Goal: Transaction & Acquisition: Register for event/course

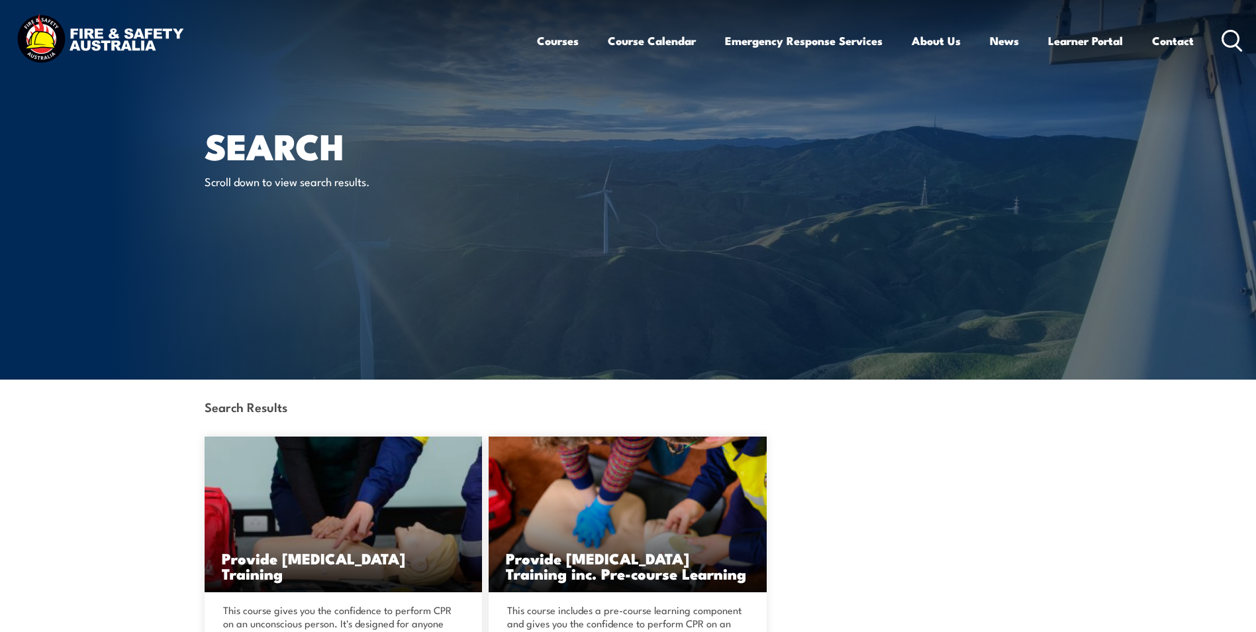
click at [832, 446] on div "Provide Cardiopulmonary Resuscitation Training This course gives you the confid…" at bounding box center [629, 571] width 848 height 270
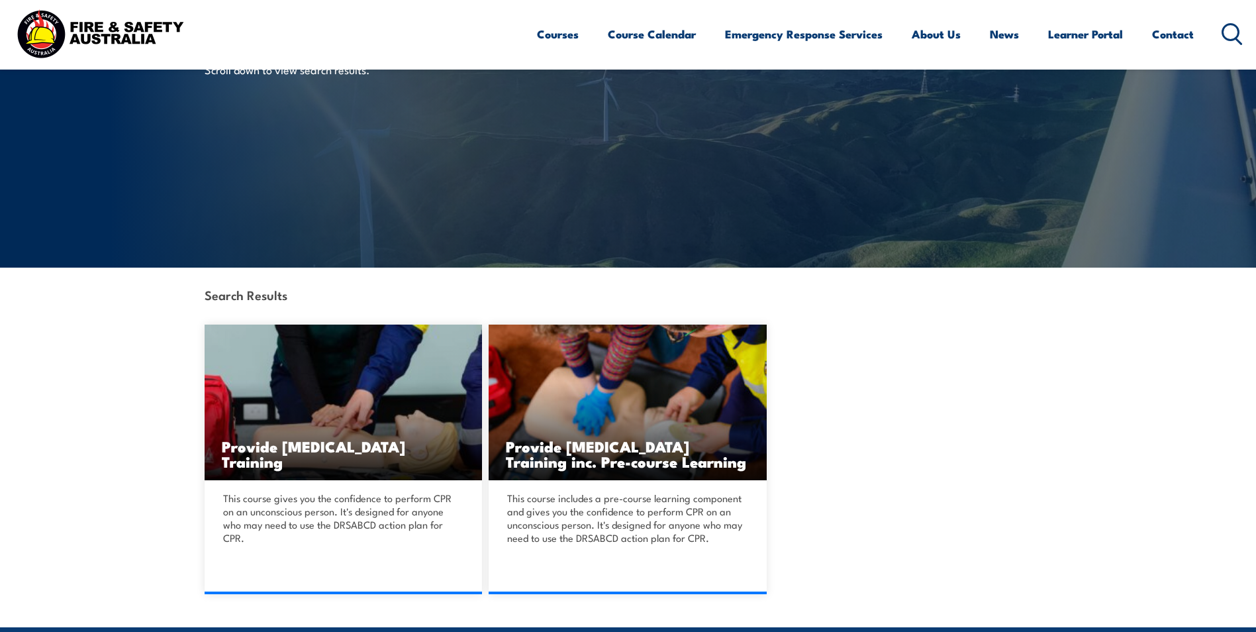
scroll to position [132, 0]
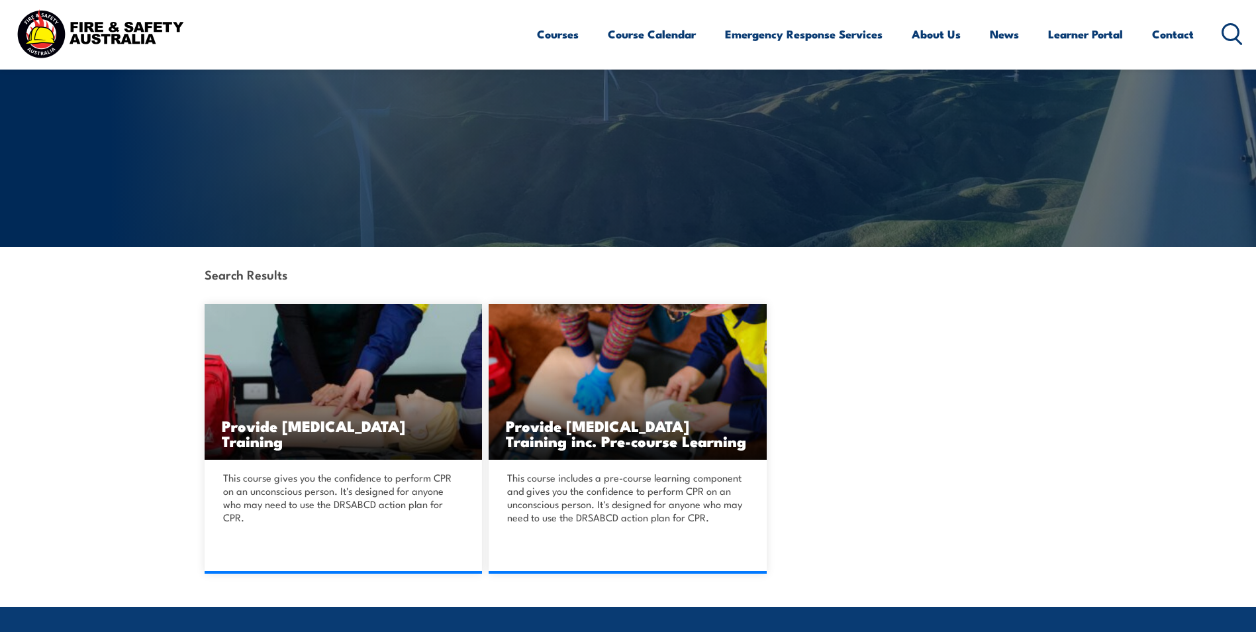
click at [651, 446] on link "DETAILS" at bounding box center [628, 574] width 278 height 0
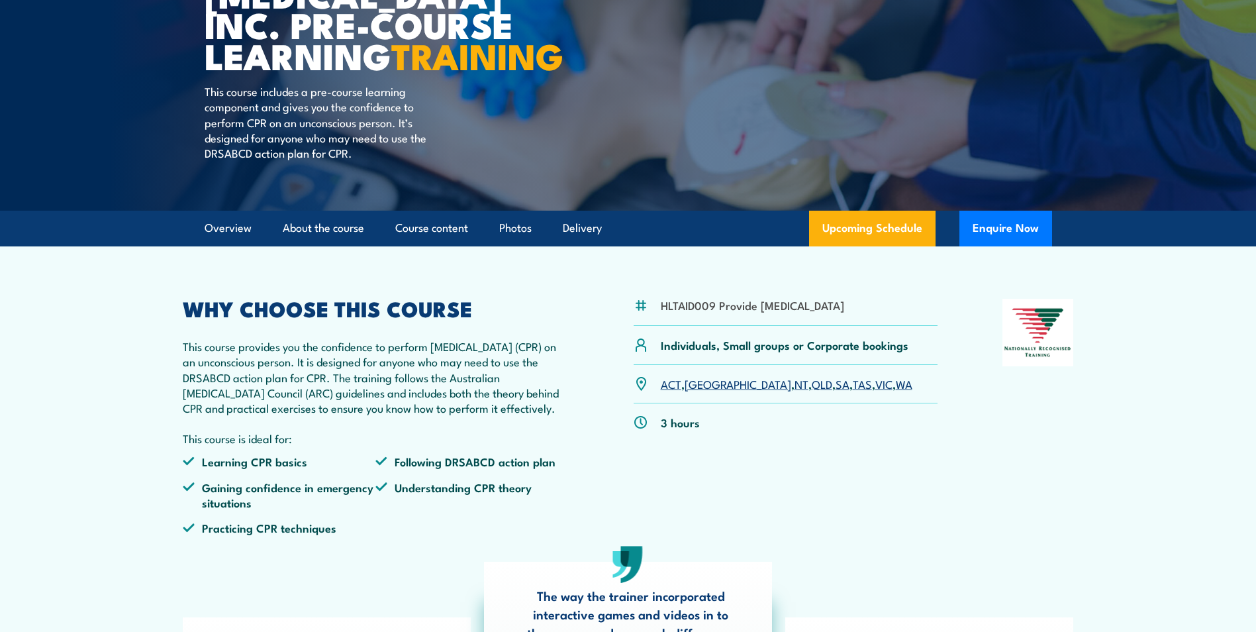
click at [896, 391] on link "WA" at bounding box center [904, 384] width 17 height 16
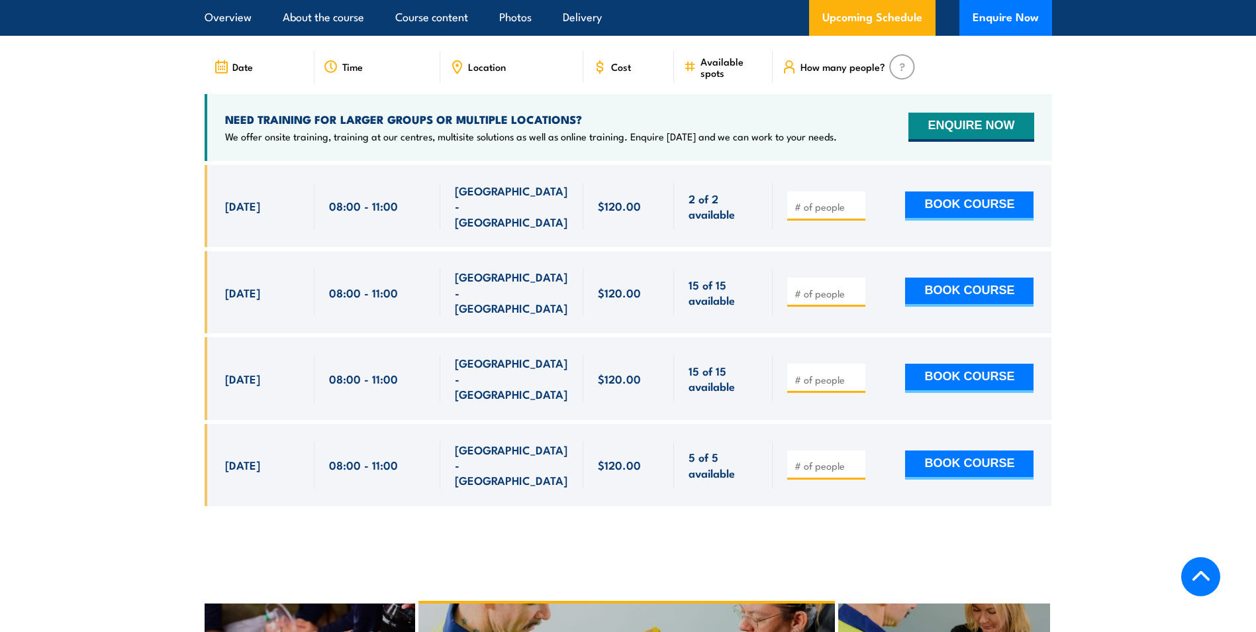
click at [815, 469] on input "number" at bounding box center [828, 465] width 66 height 13
type input "1"
click at [974, 474] on button "BOOK COURSE" at bounding box center [969, 464] width 128 height 29
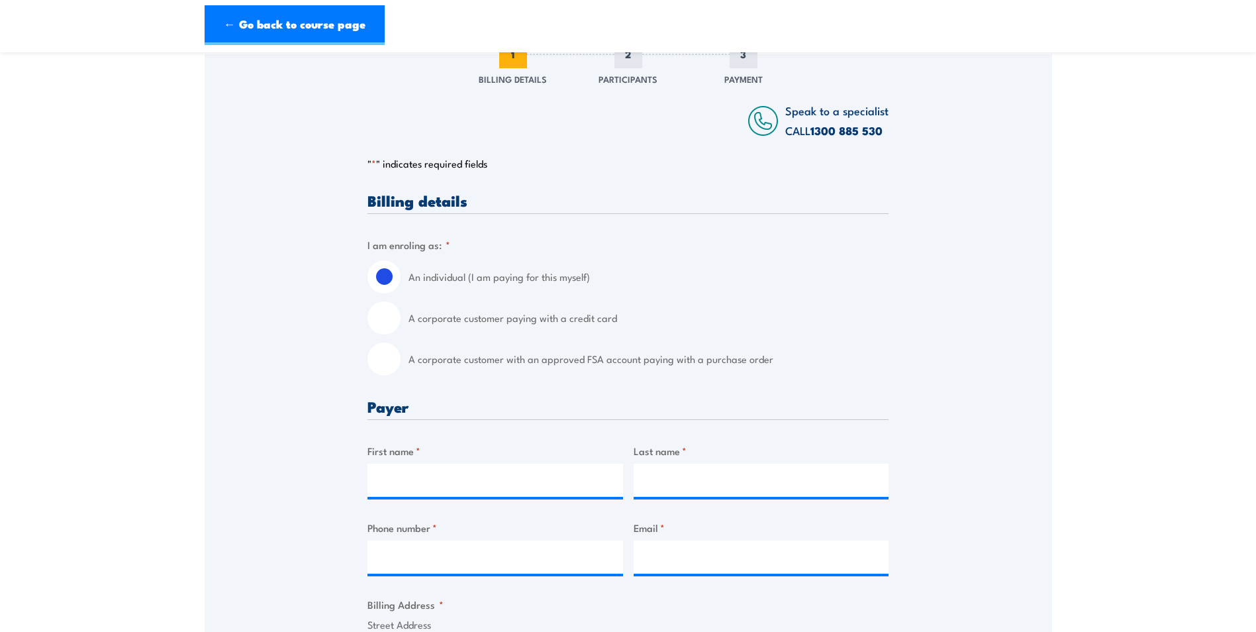
scroll to position [199, 0]
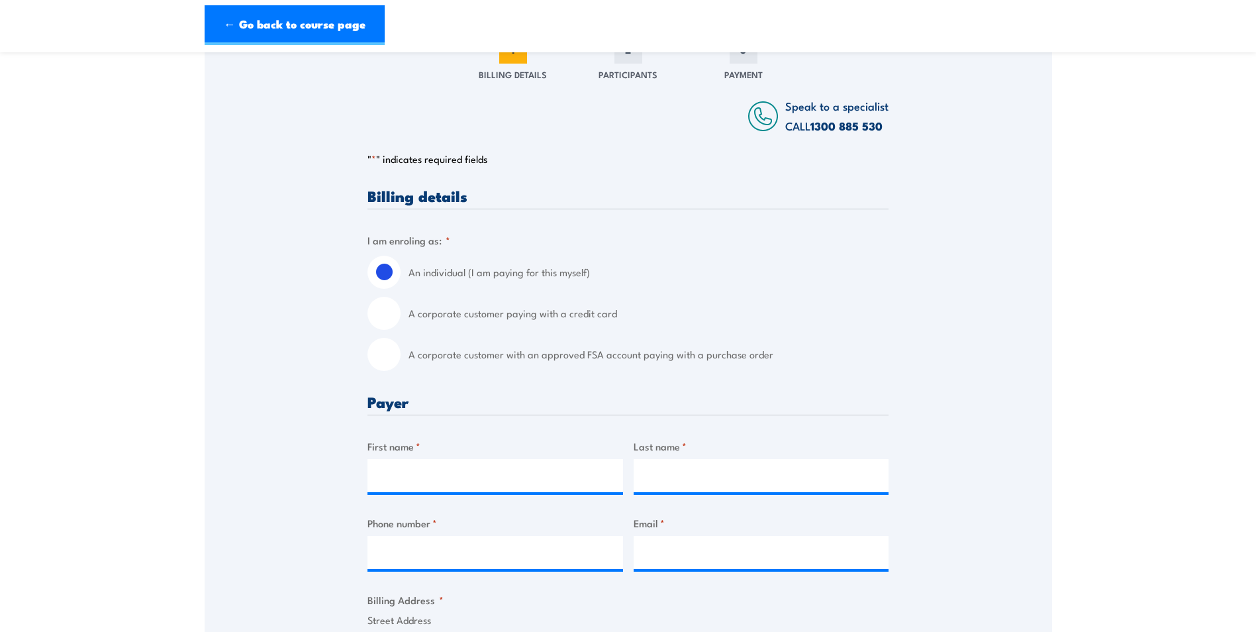
click at [400, 316] on input "A corporate customer paying with a credit card" at bounding box center [384, 313] width 33 height 33
radio input "true"
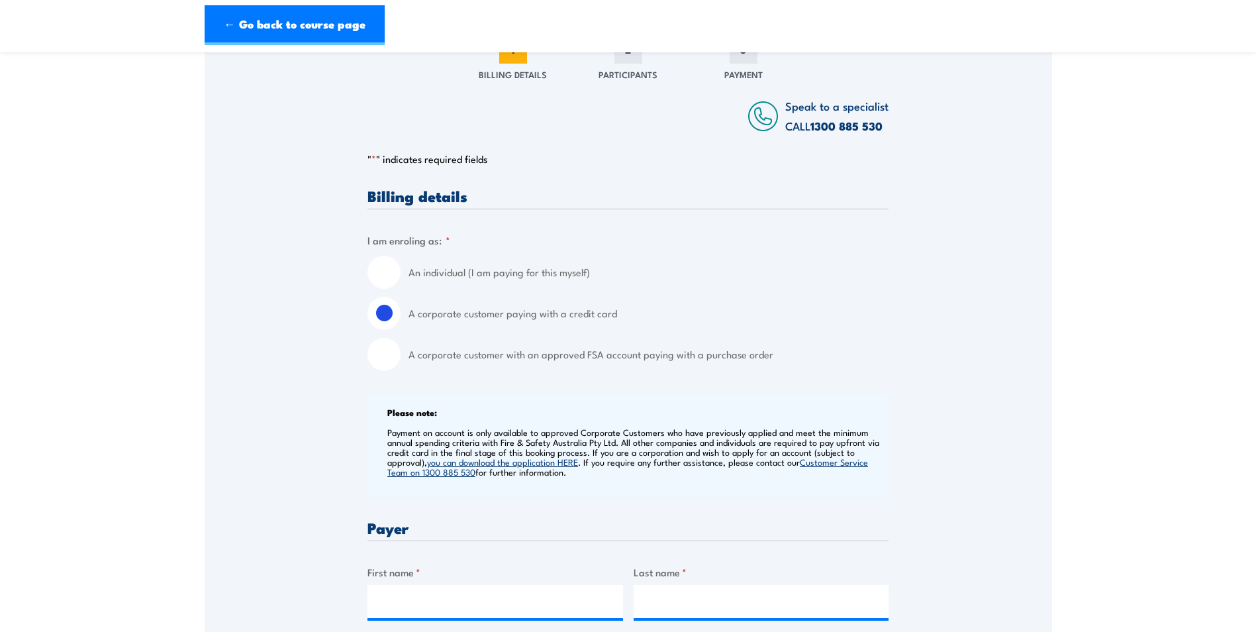
click at [386, 368] on input "A corporate customer with an approved FSA account paying with a purchase order" at bounding box center [384, 354] width 33 height 33
radio input "true"
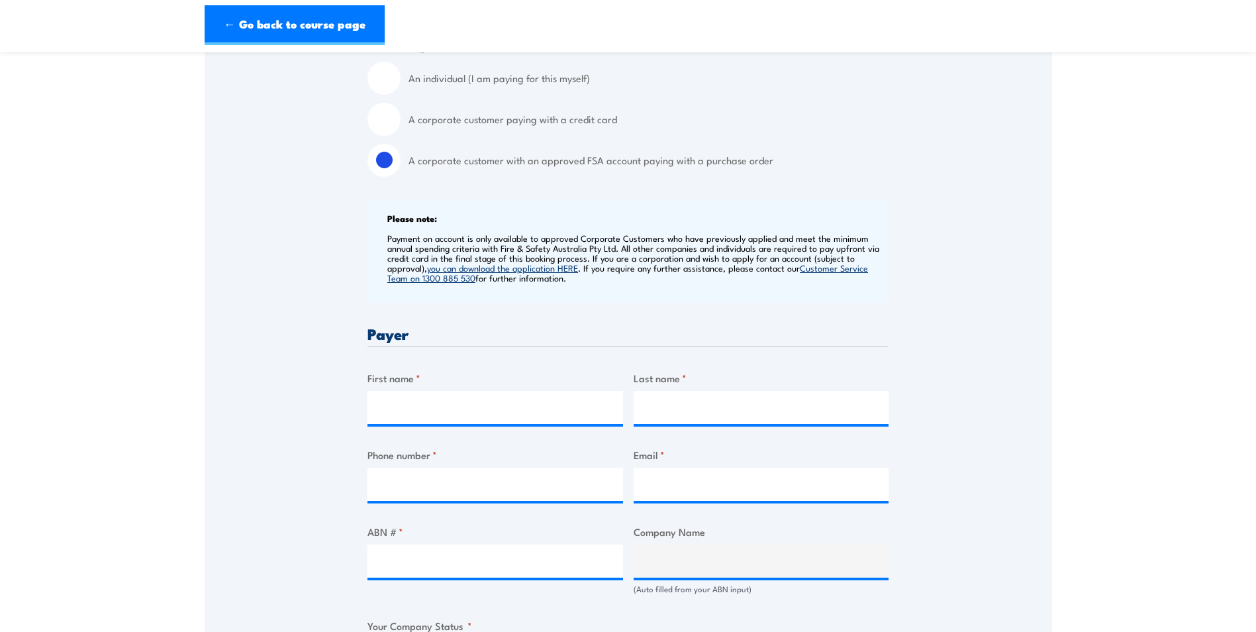
scroll to position [397, 0]
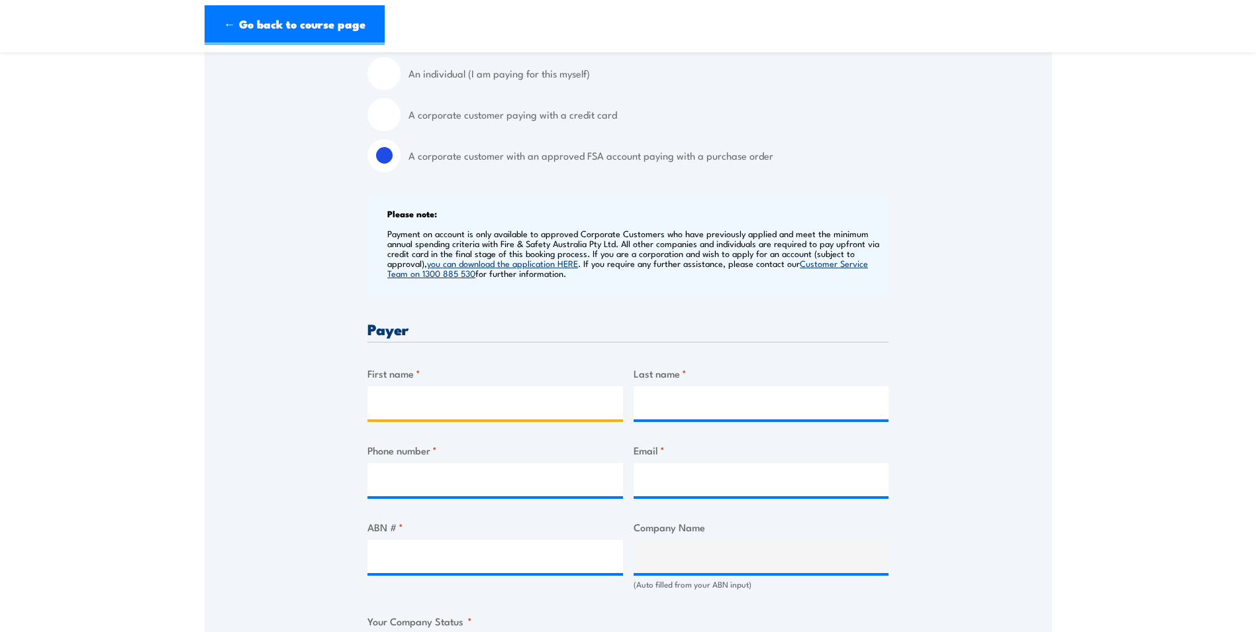
click at [430, 391] on input "First name *" at bounding box center [496, 402] width 256 height 33
type input "chris"
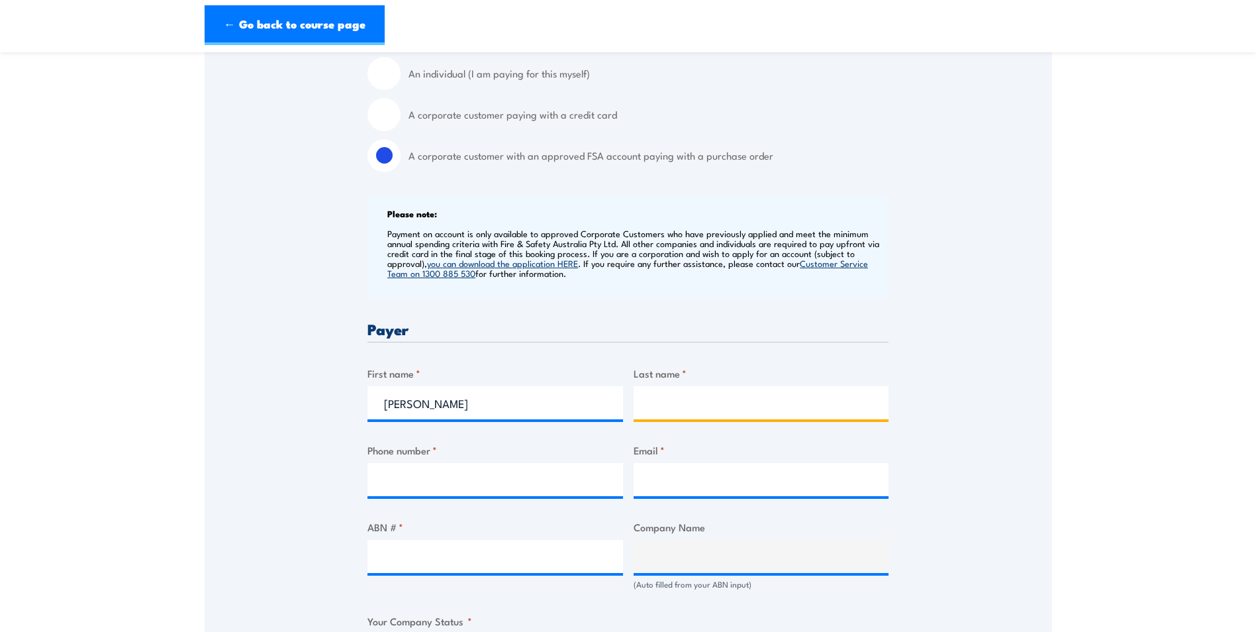
type input "sabatini"
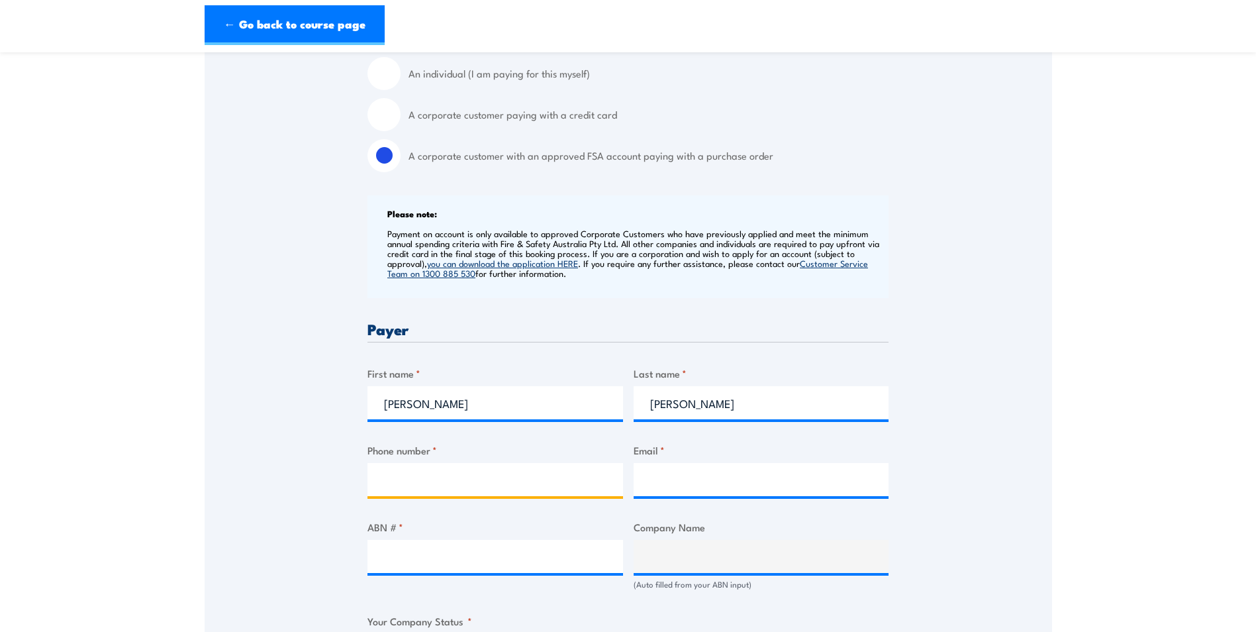
type input "0413106217"
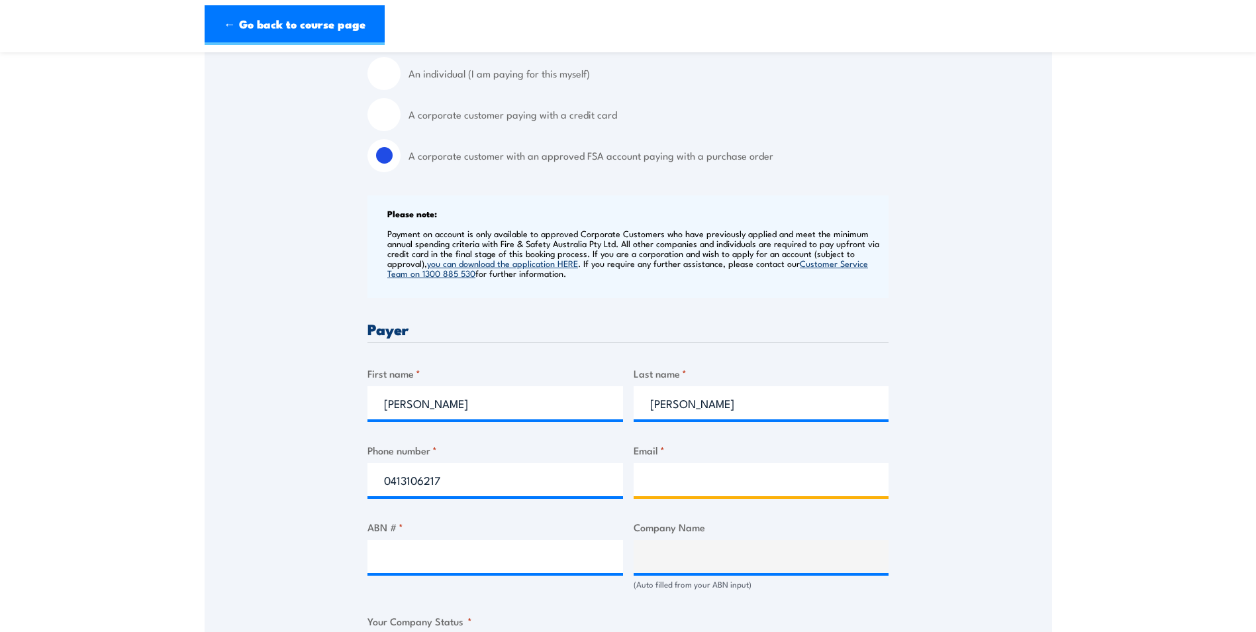
type input "chris.sabatini@nhoa.energy"
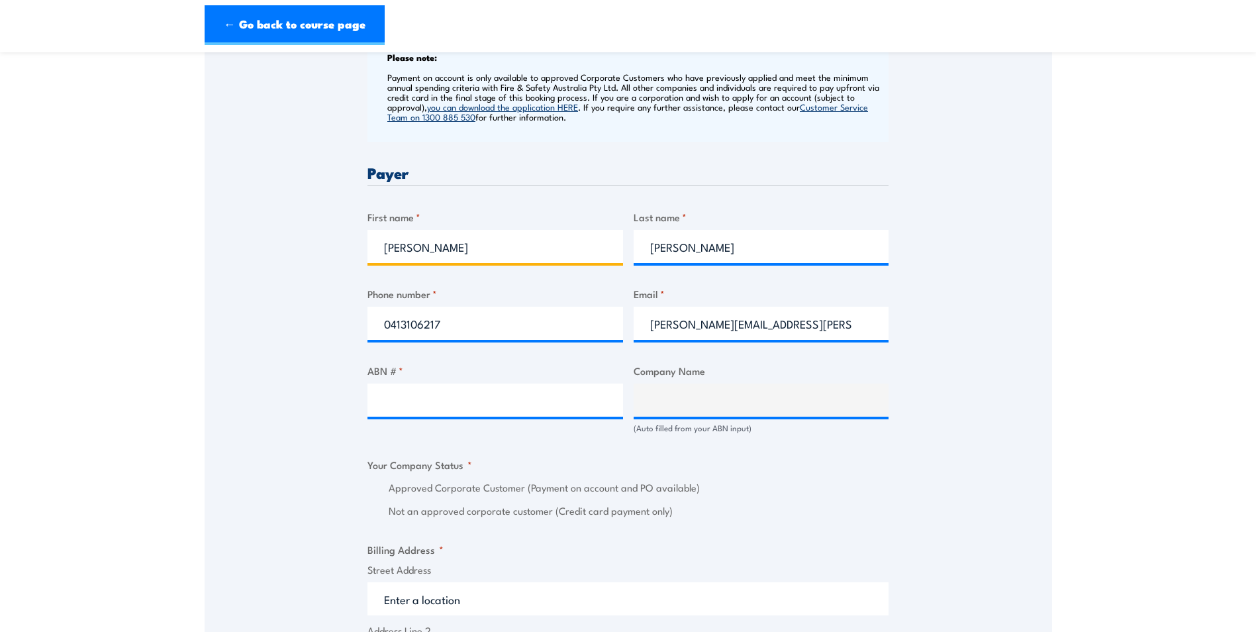
scroll to position [596, 0]
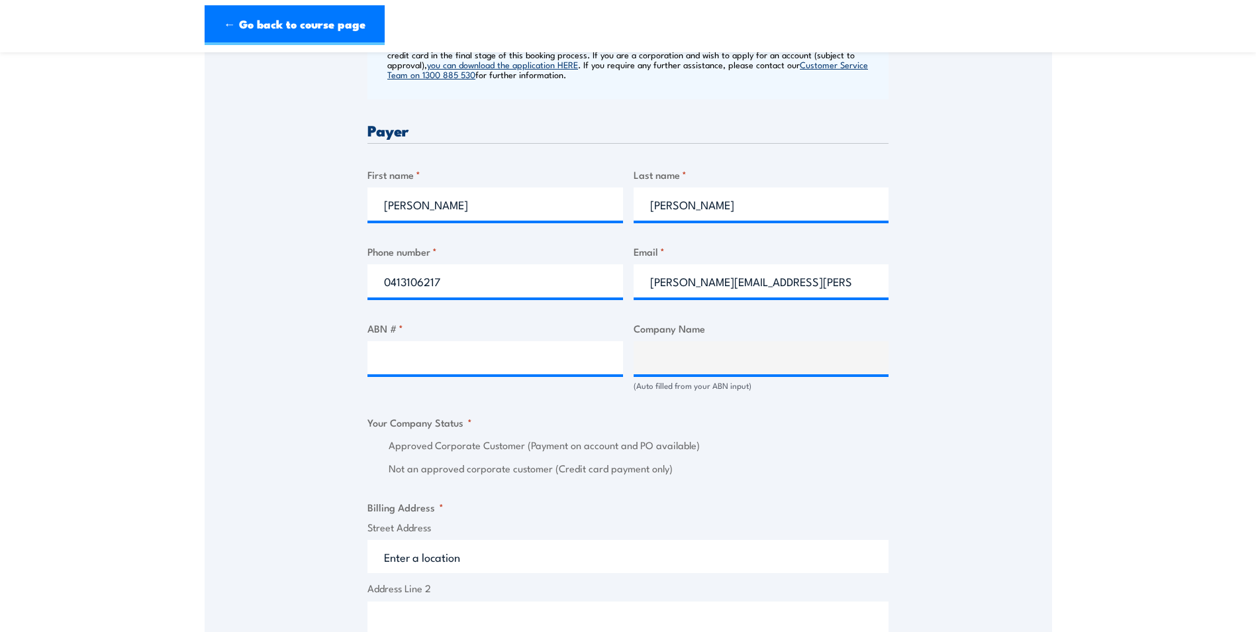
click at [463, 324] on label "ABN # *" at bounding box center [496, 328] width 256 height 15
click at [463, 341] on input "ABN # *" at bounding box center [496, 357] width 256 height 33
click at [441, 374] on div at bounding box center [496, 357] width 256 height 33
click at [431, 364] on input "ABN # *" at bounding box center [496, 357] width 256 height 33
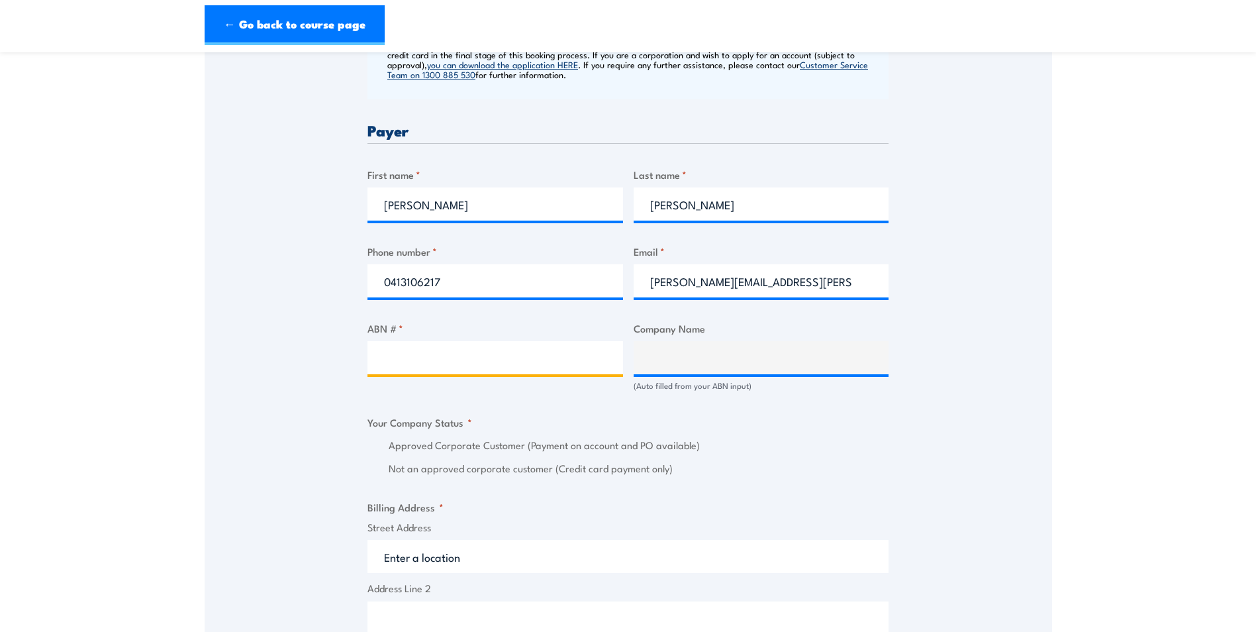
click at [431, 364] on input "ABN # *" at bounding box center [496, 357] width 256 height 33
paste input "87 651 826 229"
type input "87 651 826 229"
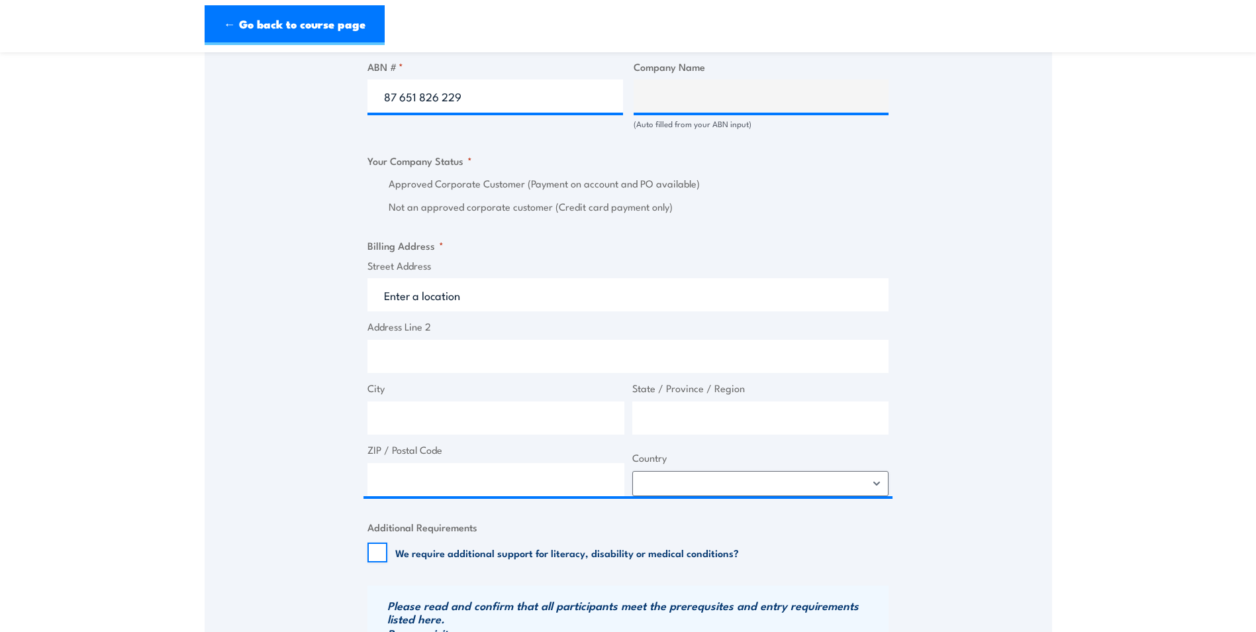
scroll to position [861, 0]
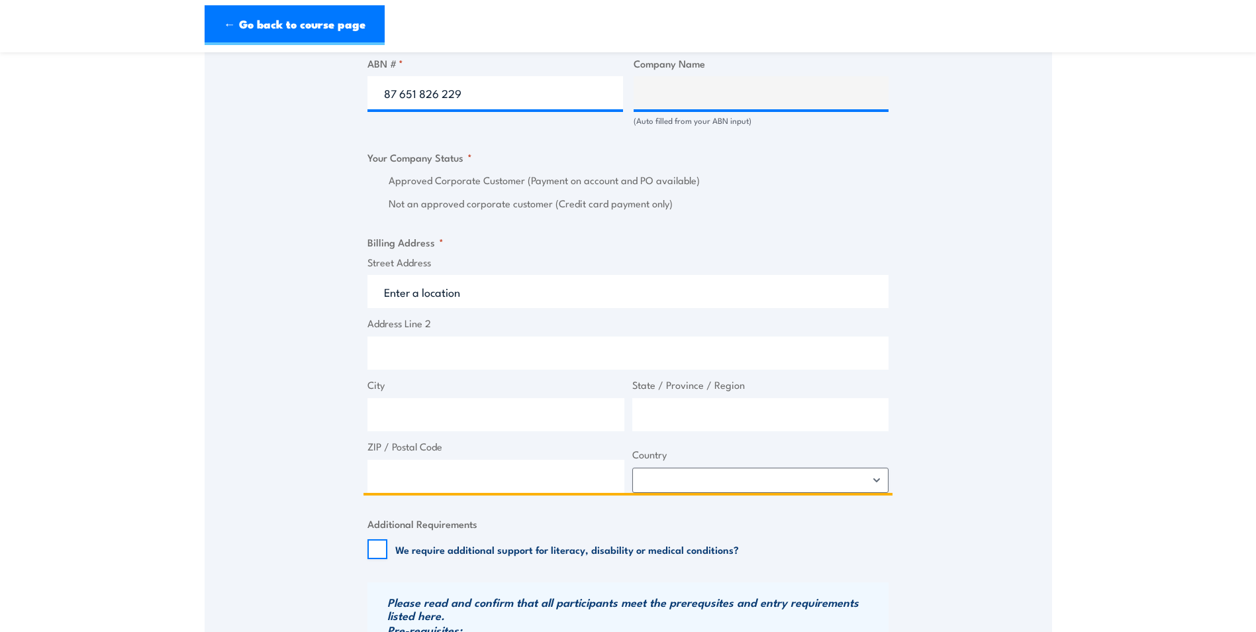
click at [413, 285] on input "Street Address" at bounding box center [628, 291] width 521 height 33
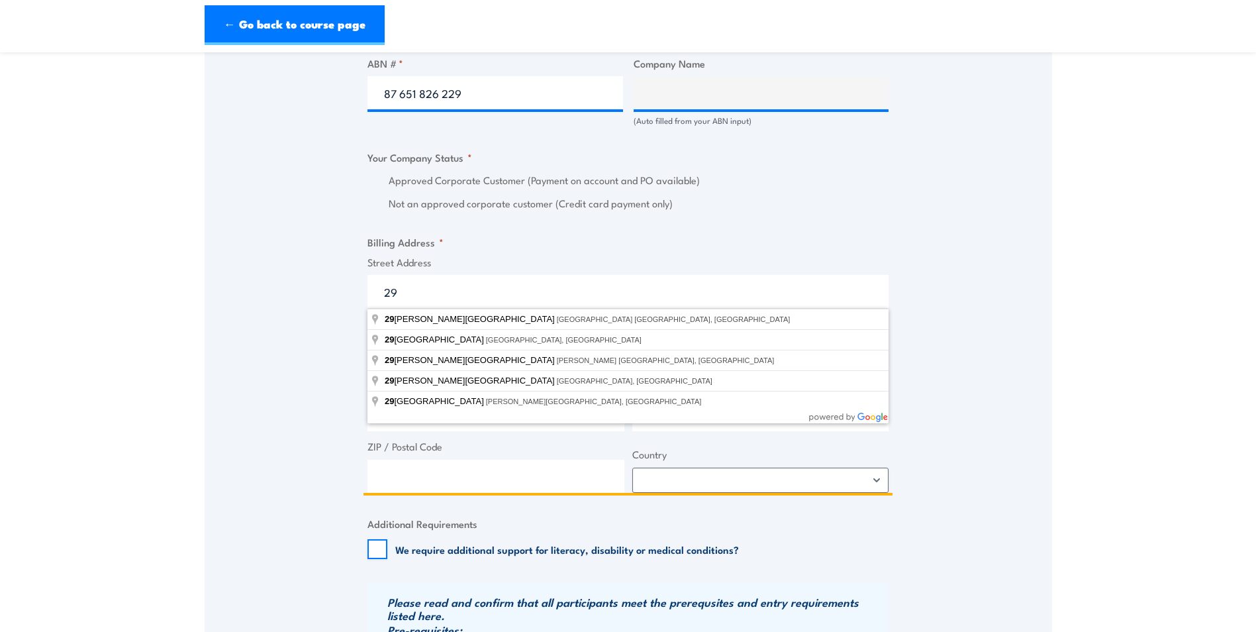
type input "2"
type input "77 Saint Georges Terrace, Perth WA, Australia"
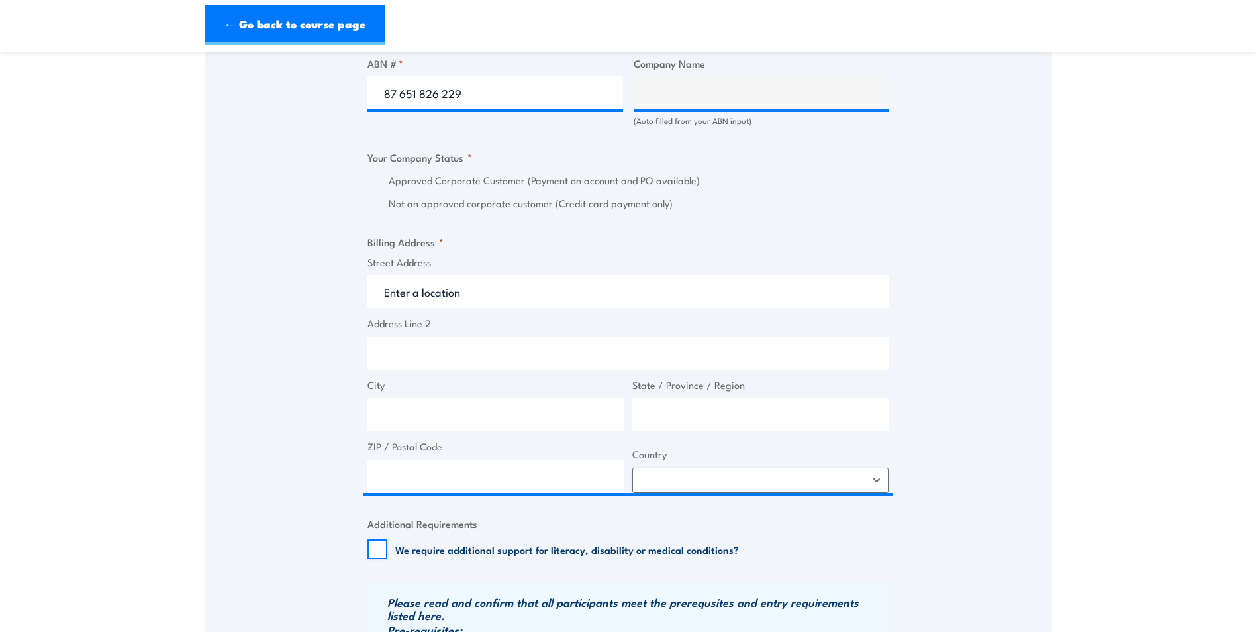
type input "77 St Georges Terrace"
type input "Perth"
type input "Western Australia"
type input "6000"
select select "Australia"
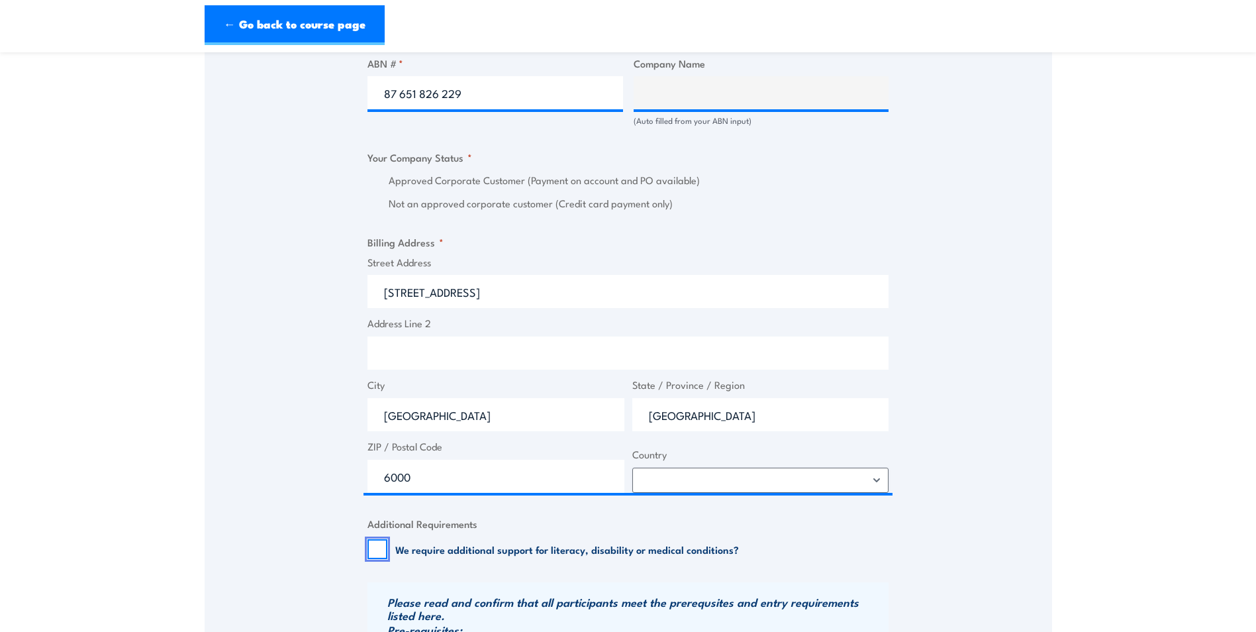
click at [379, 554] on input "We require additional support for literacy, disability or medical conditions?" at bounding box center [378, 549] width 20 height 20
click at [389, 557] on div "We require additional support for literacy, disability or medical conditions?" at bounding box center [554, 549] width 372 height 20
click at [381, 552] on input "We require additional support for literacy, disability or medical conditions?" at bounding box center [378, 549] width 20 height 20
checkbox input "false"
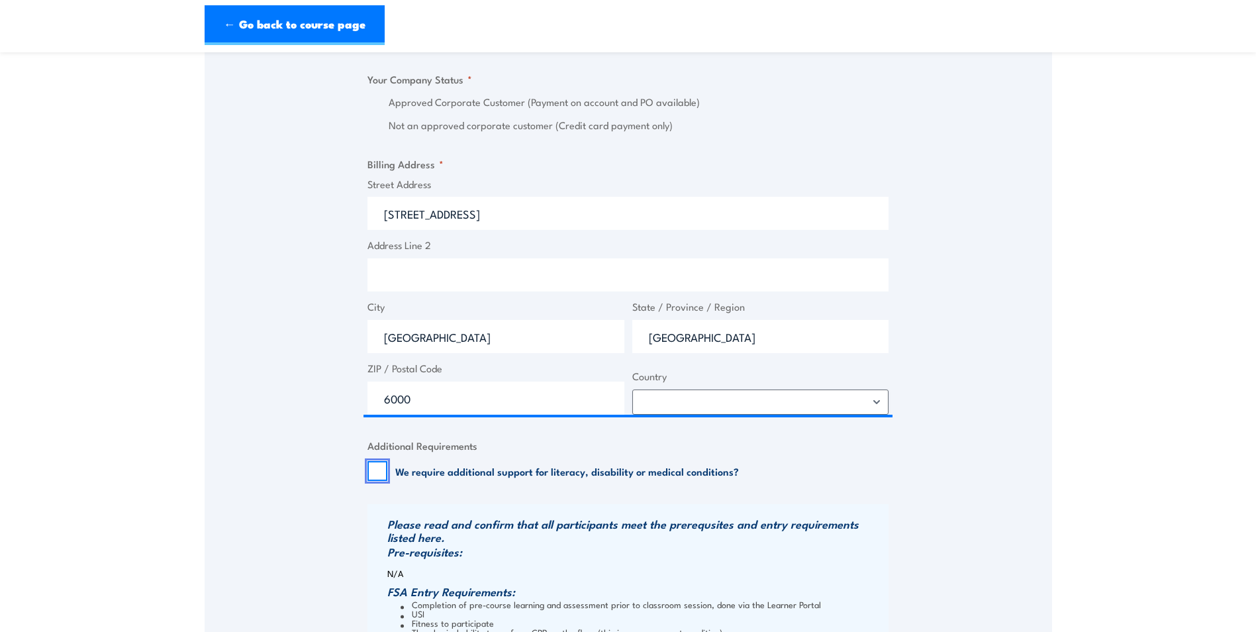
scroll to position [1060, 0]
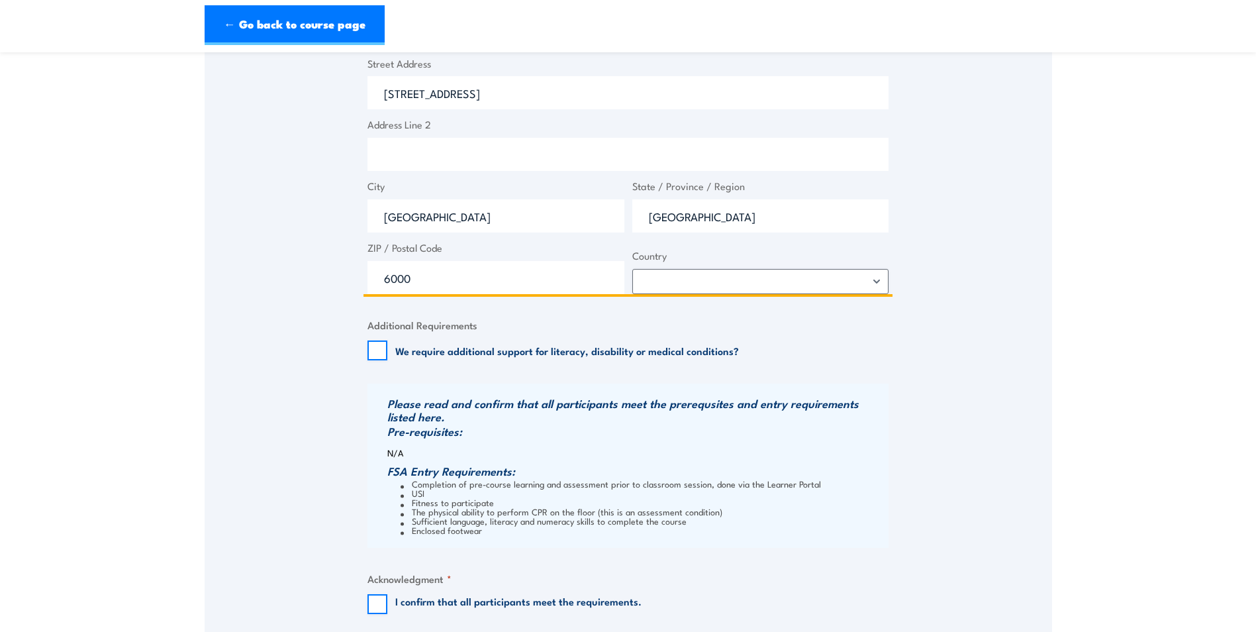
click at [414, 147] on input "Address Line 2" at bounding box center [628, 154] width 521 height 33
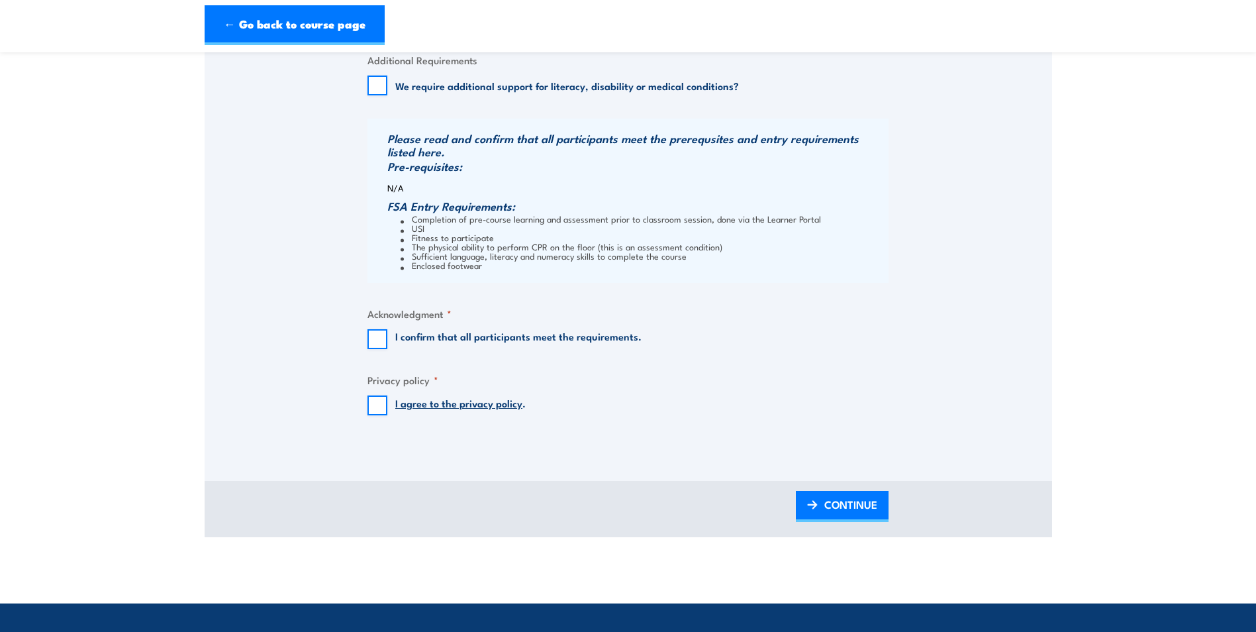
type input "29"
click at [379, 408] on input "I agree to the privacy policy ." at bounding box center [378, 405] width 20 height 20
checkbox input "true"
click at [370, 335] on input "I confirm that all participants meet the requirements." at bounding box center [378, 339] width 20 height 20
checkbox input "true"
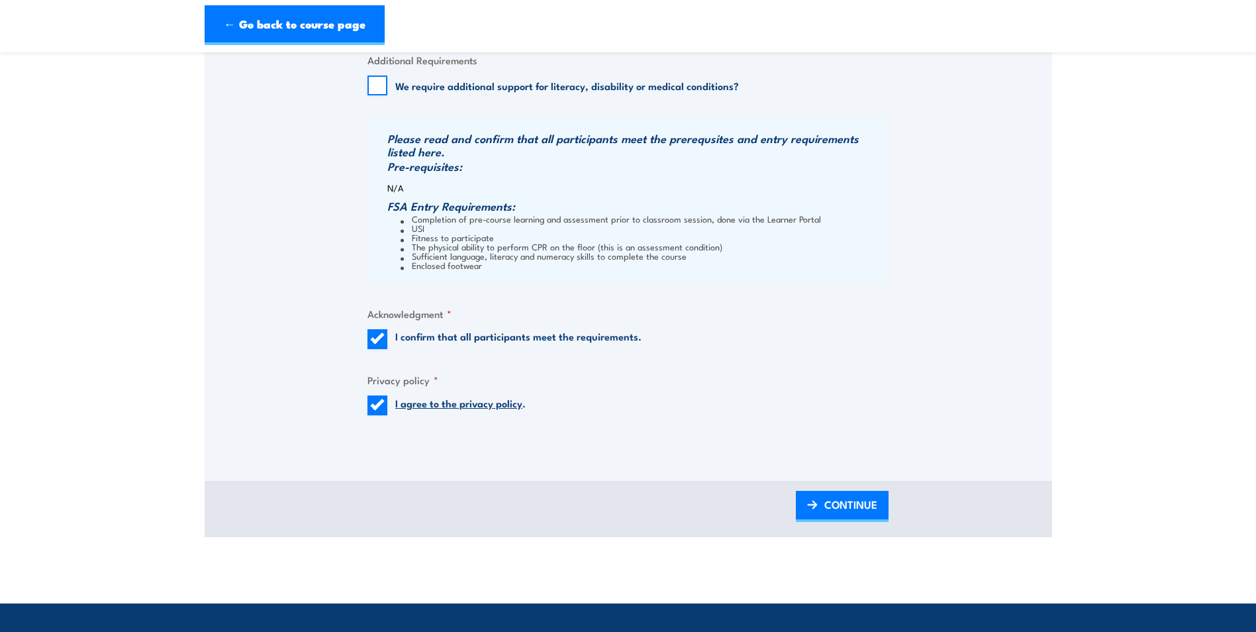
click at [865, 507] on span "CONTINUE" at bounding box center [851, 504] width 53 height 35
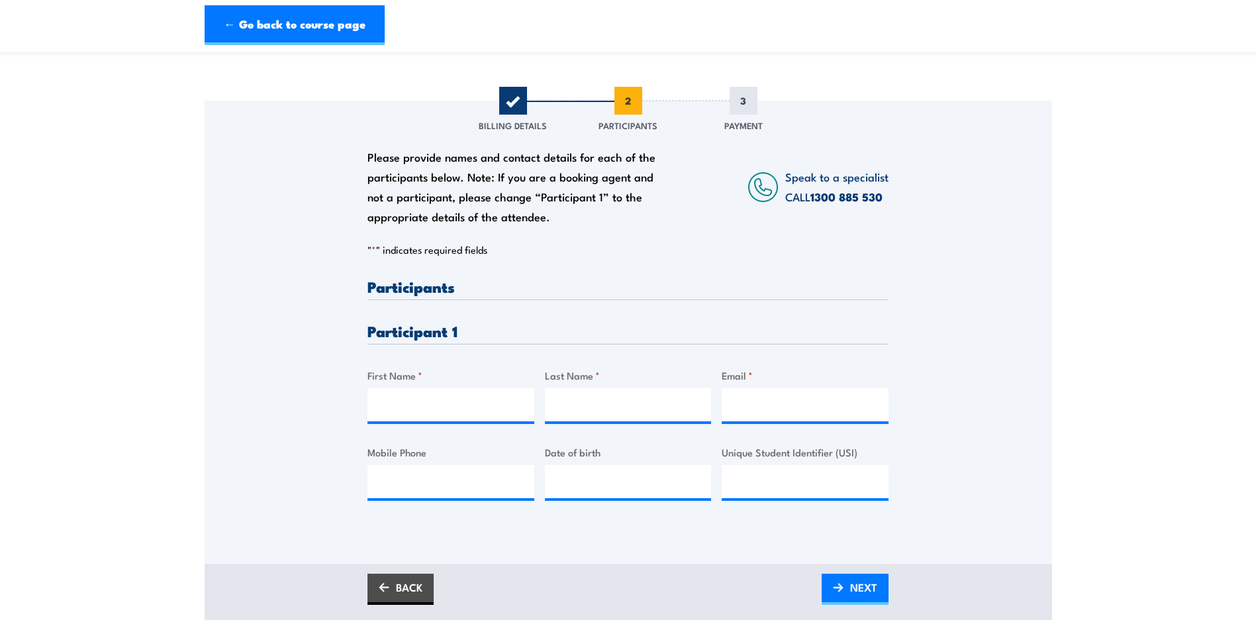
scroll to position [199, 0]
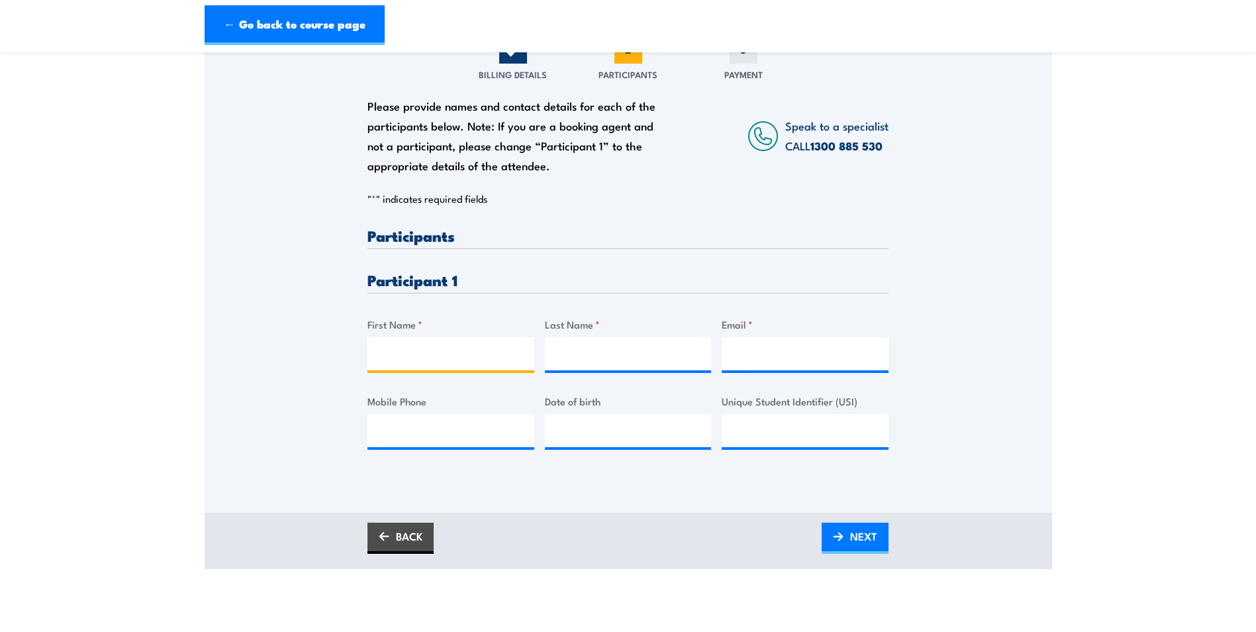
click at [409, 362] on input "First Name *" at bounding box center [451, 353] width 167 height 33
type input "David"
type input "Burke"
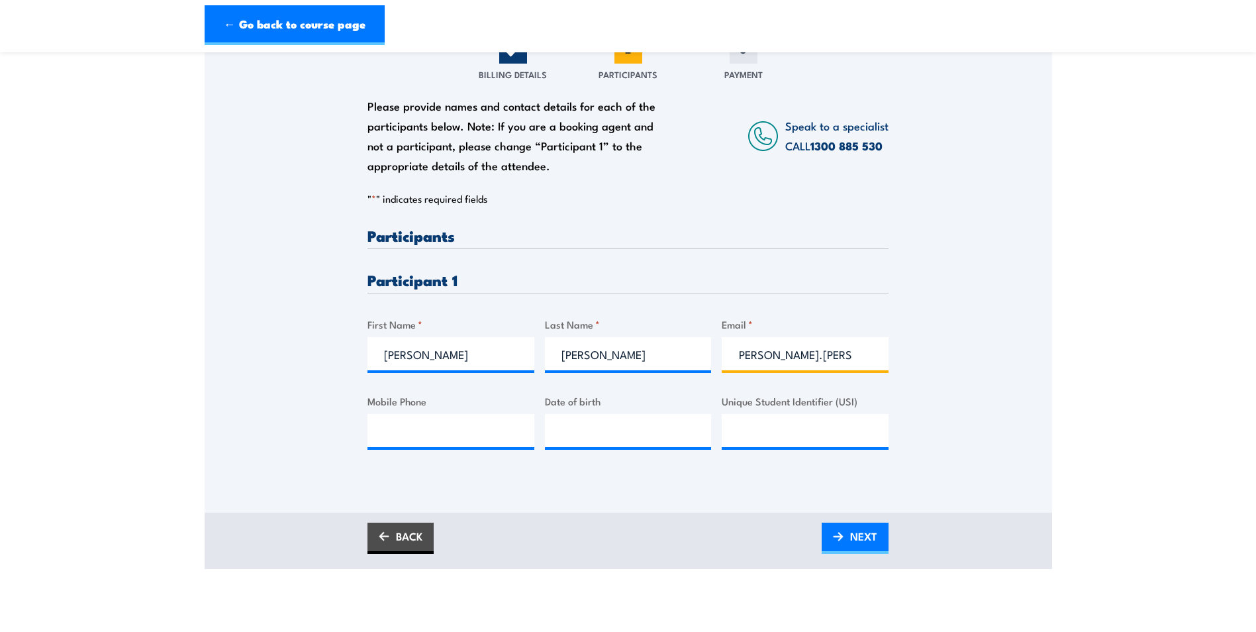
scroll to position [0, 15]
type input "david.burke@nhoa.energy"
click at [848, 544] on link "NEXT" at bounding box center [855, 538] width 67 height 31
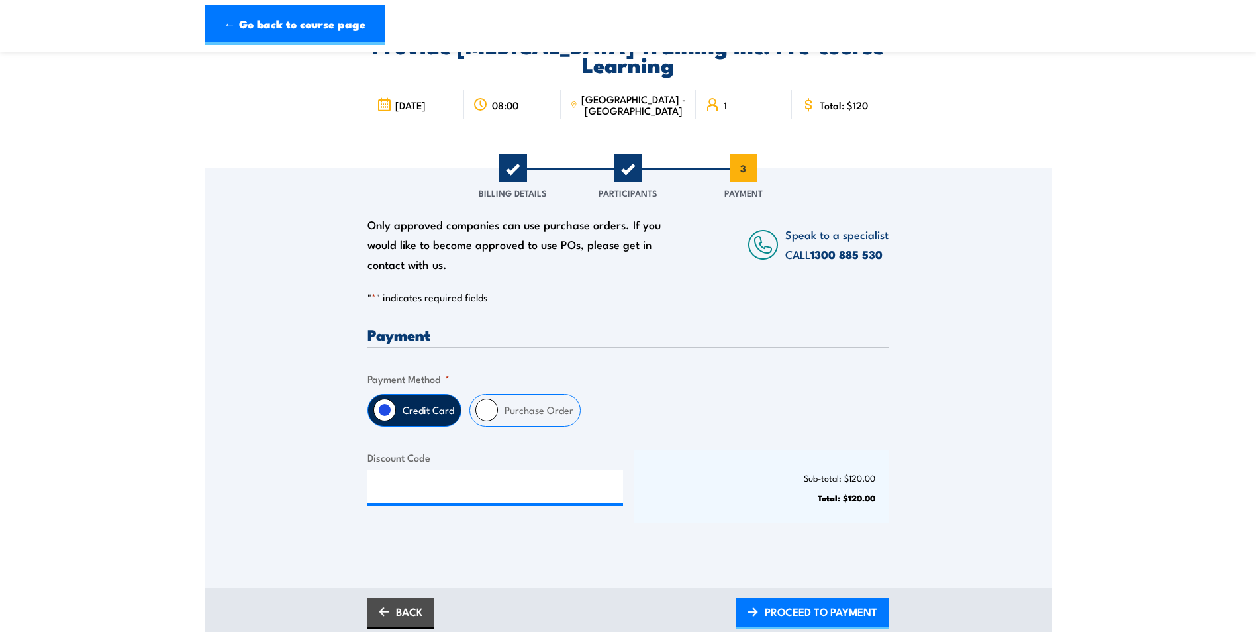
scroll to position [132, 0]
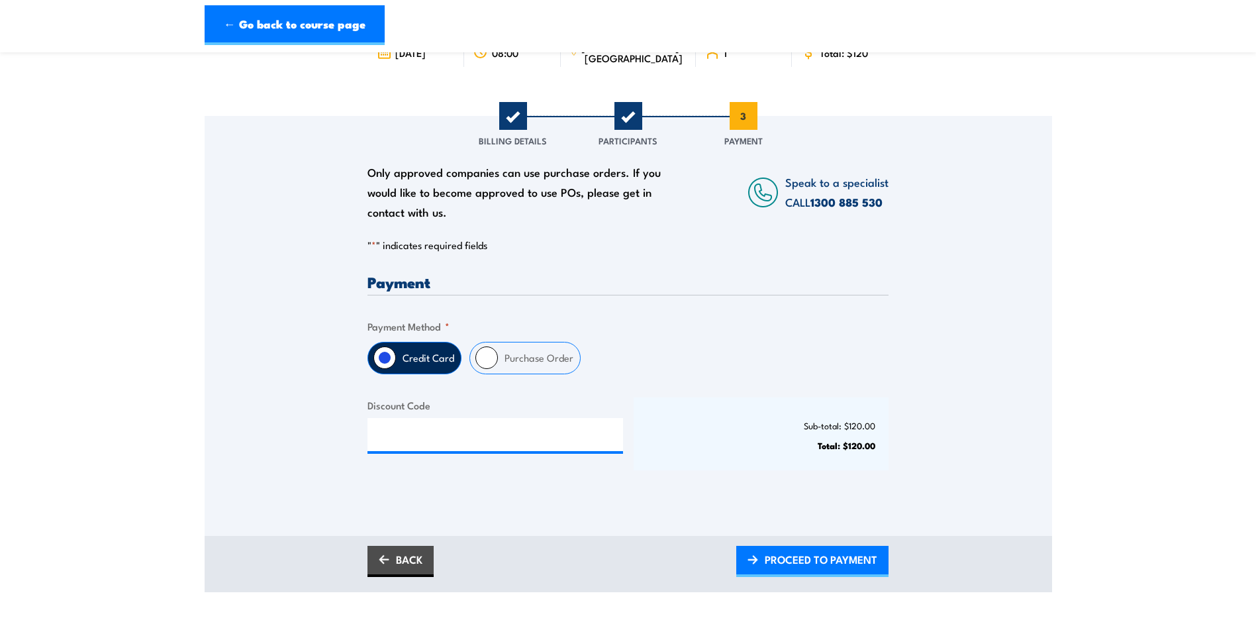
click at [521, 363] on label "Purchase Order" at bounding box center [539, 357] width 82 height 31
click at [498, 363] on input "Purchase Order" at bounding box center [487, 357] width 23 height 23
radio input "true"
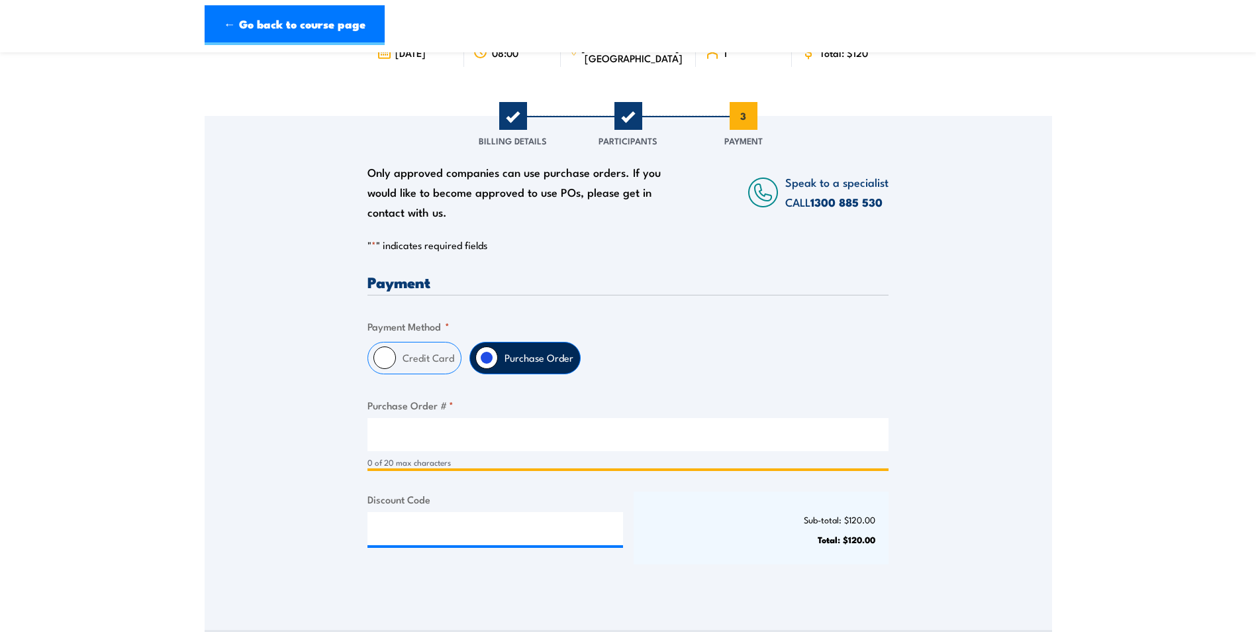
click at [416, 423] on input "Purchase Order # *" at bounding box center [628, 434] width 521 height 33
type input "250000154"
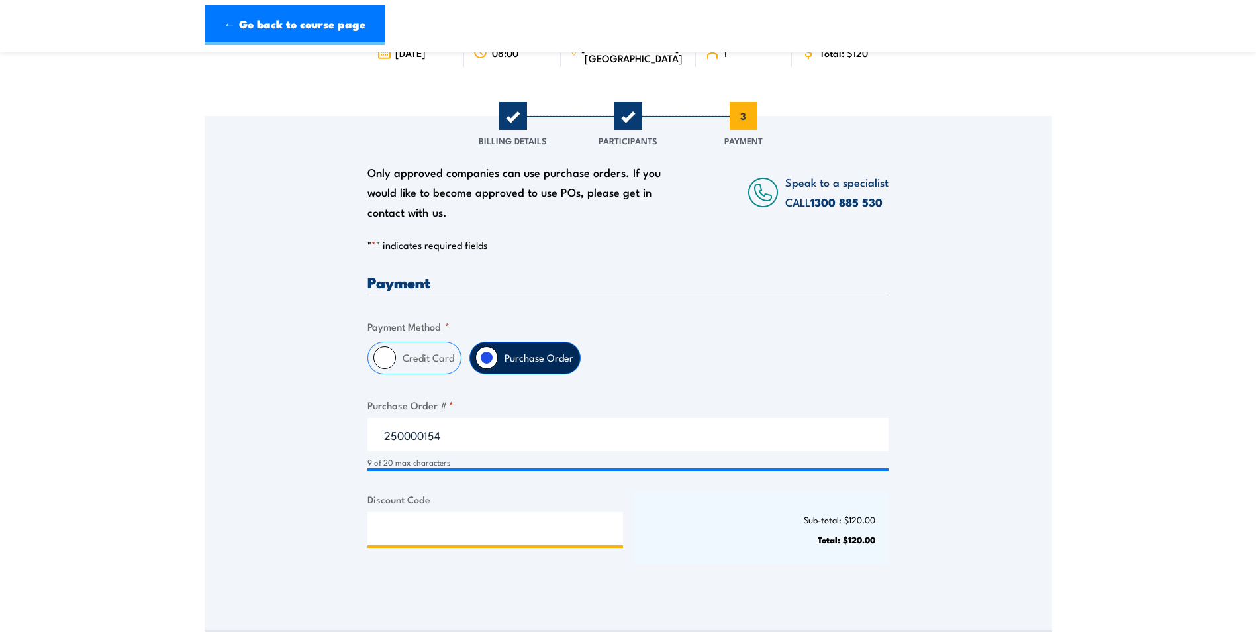
click at [431, 521] on input "Discount Code" at bounding box center [496, 528] width 256 height 33
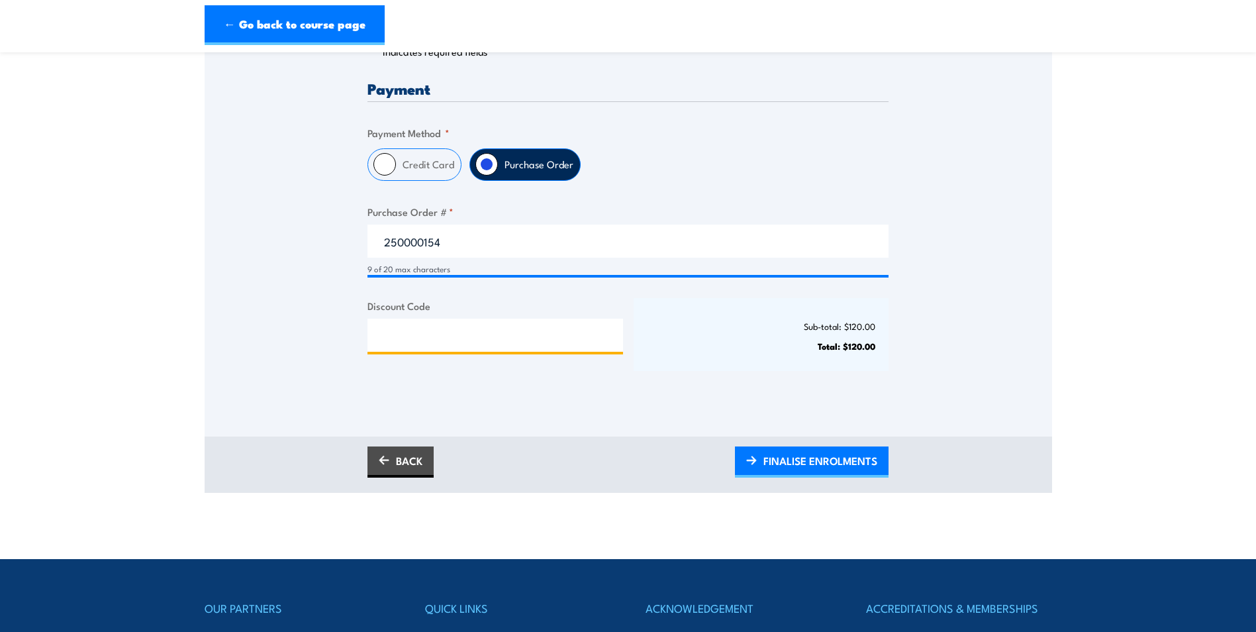
scroll to position [331, 0]
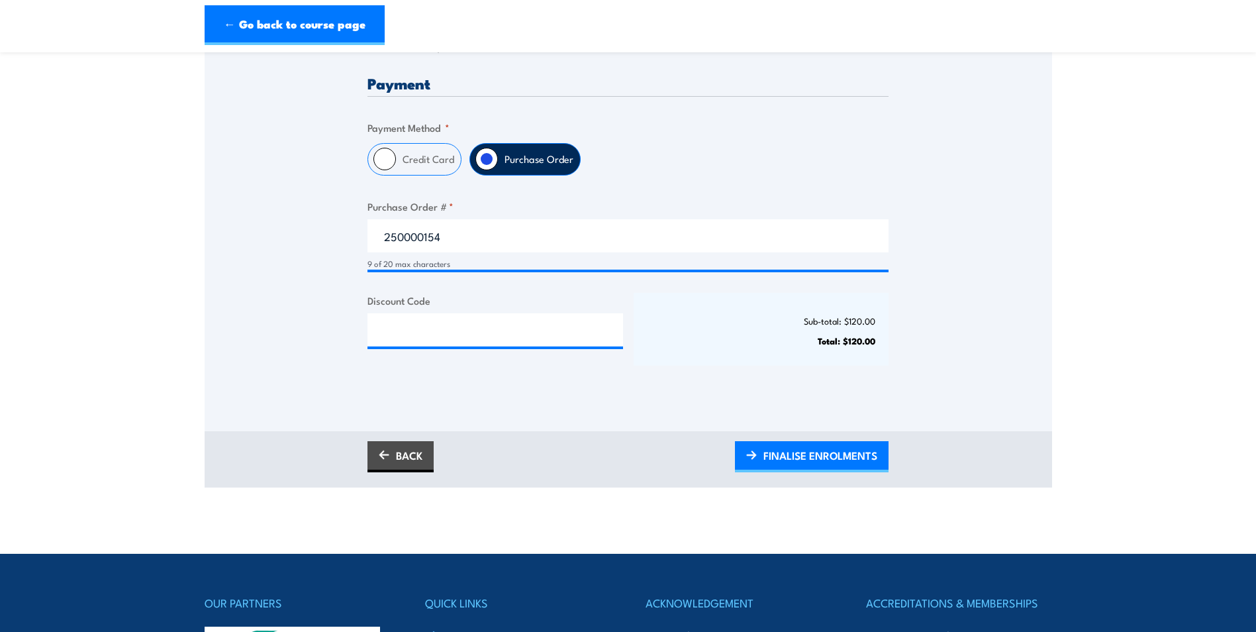
click at [800, 456] on span "FINALISE ENROLMENTS" at bounding box center [821, 455] width 114 height 35
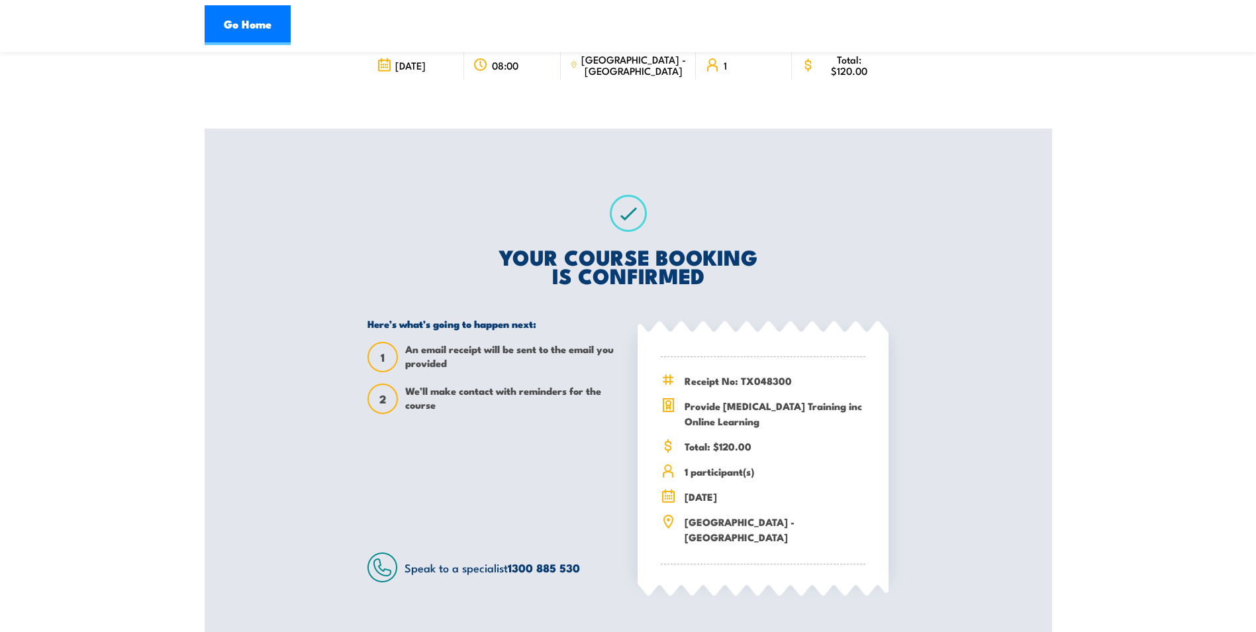
scroll to position [265, 0]
